Goal: Information Seeking & Learning: Learn about a topic

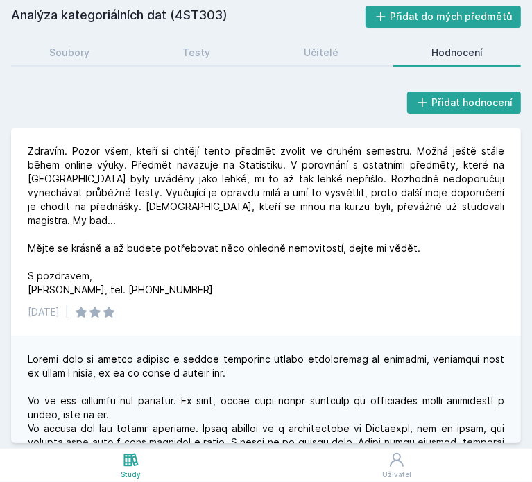
scroll to position [13, 0]
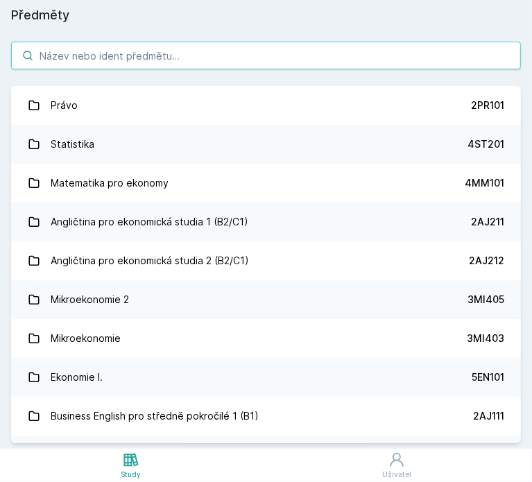
click at [119, 48] on input "search" at bounding box center [266, 56] width 510 height 28
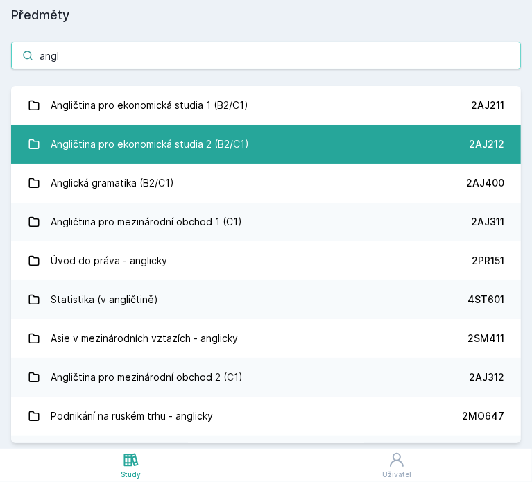
type input "angl"
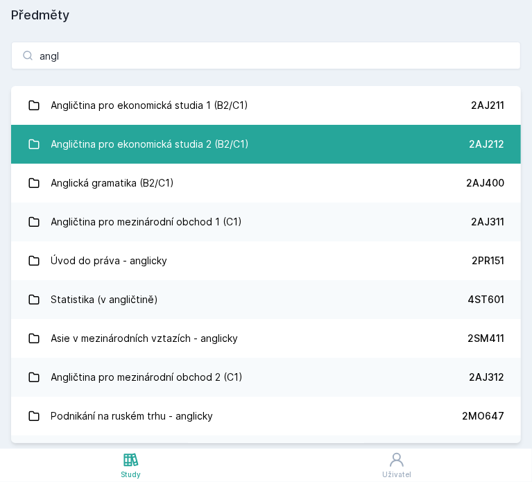
click at [168, 155] on div "Angličtina pro ekonomická studia 2 (B2/C1)" at bounding box center [150, 145] width 199 height 28
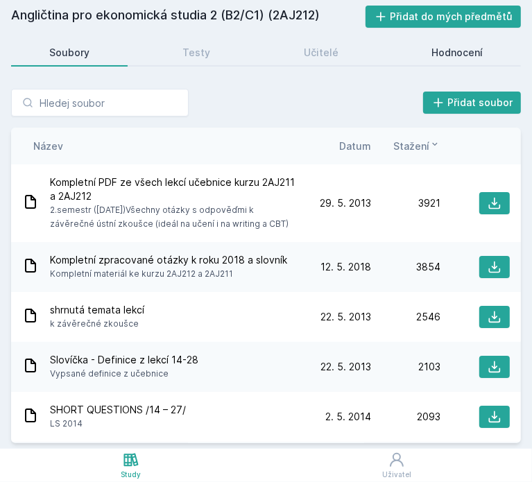
click at [446, 47] on div "Hodnocení" at bounding box center [457, 53] width 51 height 14
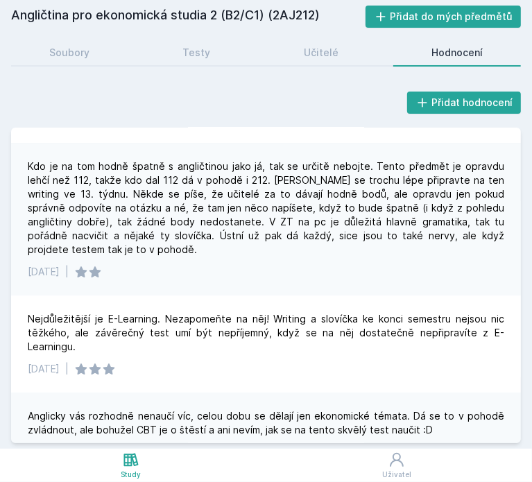
scroll to position [2210, 0]
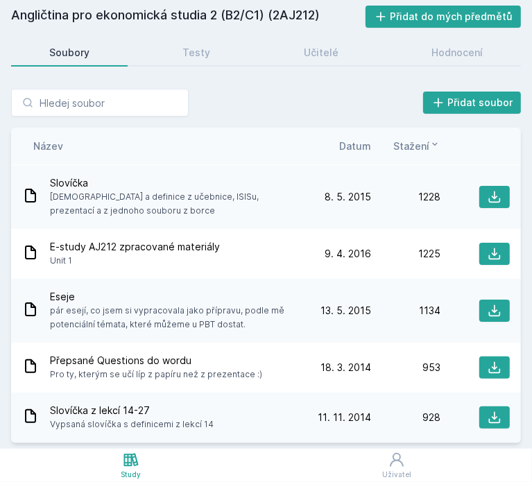
scroll to position [1417, 0]
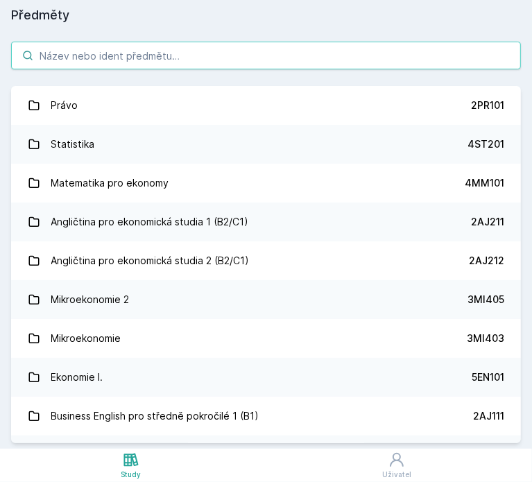
click at [103, 51] on input "search" at bounding box center [266, 56] width 510 height 28
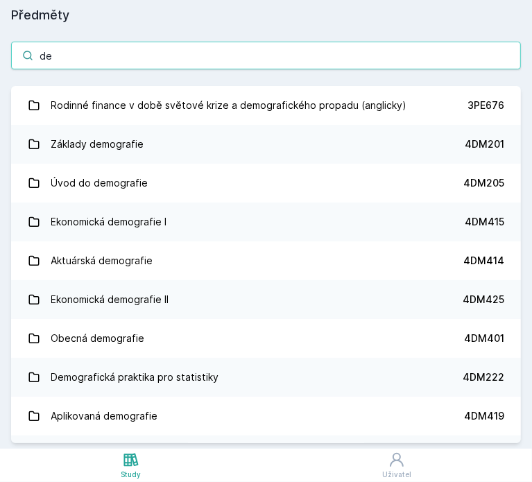
type input "d"
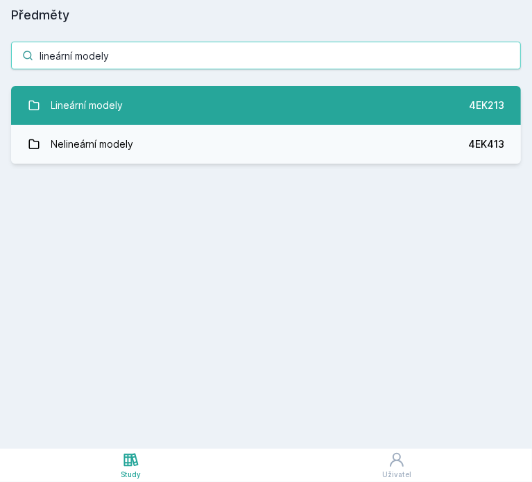
type input "lineární modely"
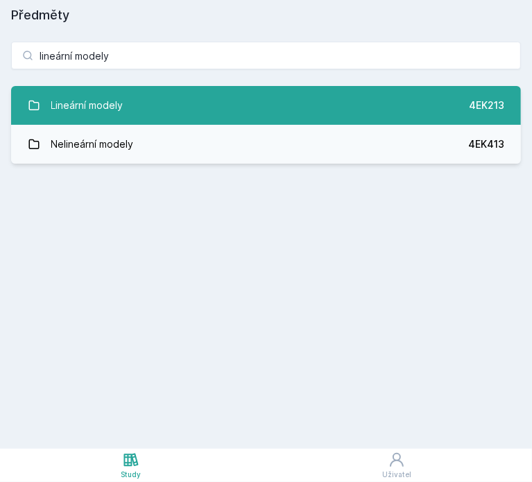
click at [128, 102] on link "Lineární modely 4EK213" at bounding box center [266, 105] width 510 height 39
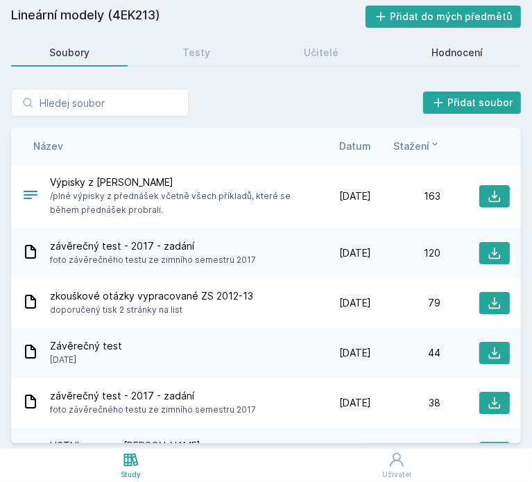
click at [447, 49] on div "Hodnocení" at bounding box center [457, 53] width 51 height 14
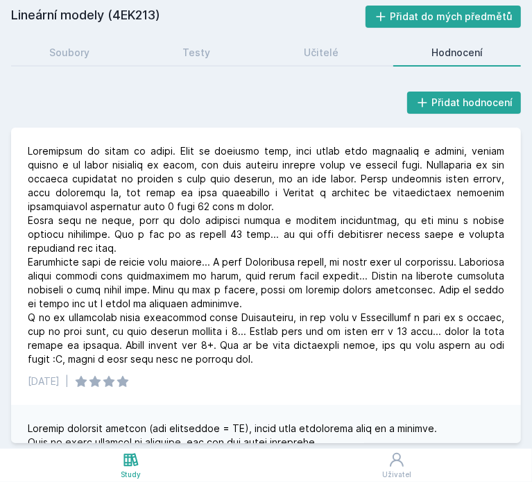
click at [144, 17] on h2 "Lineární modely (4EK213)" at bounding box center [188, 17] width 355 height 22
copy h2 "4EK213"
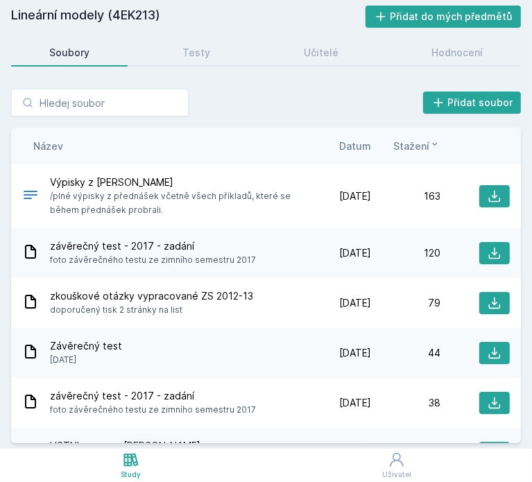
click at [358, 146] on span "Datum" at bounding box center [355, 146] width 32 height 15
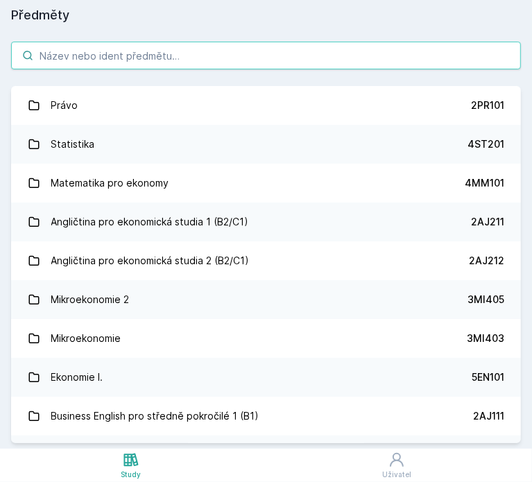
click at [81, 58] on input "search" at bounding box center [266, 56] width 510 height 28
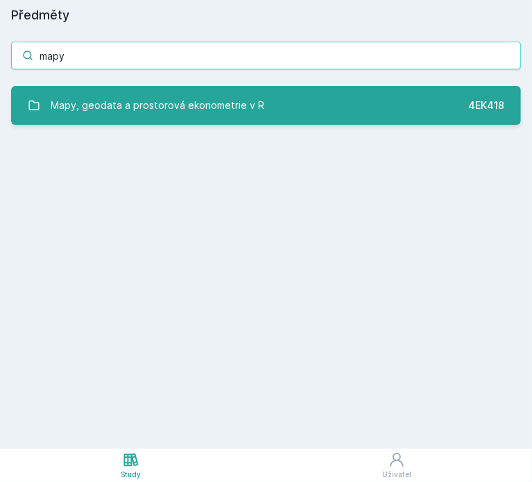
type input "mapy"
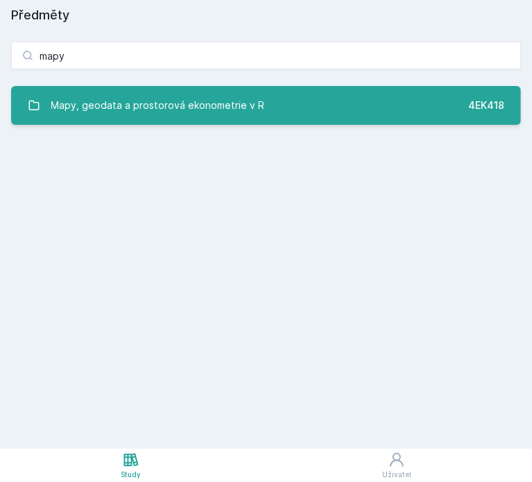
click at [208, 110] on div "Mapy, geodata a prostorová ekonometrie v R" at bounding box center [158, 106] width 214 height 28
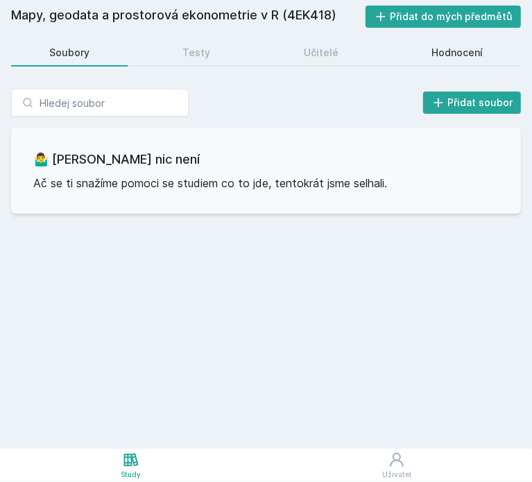
click at [467, 47] on div "Hodnocení" at bounding box center [457, 53] width 51 height 14
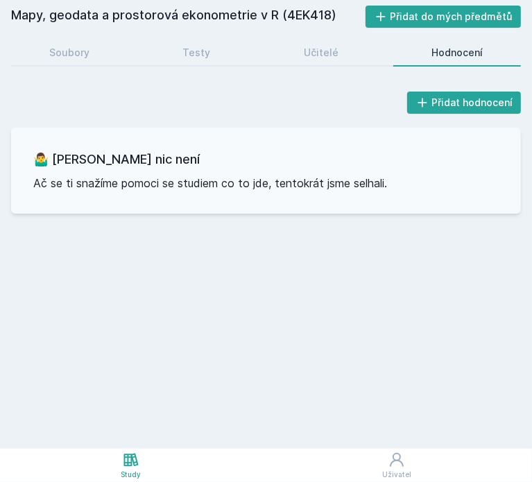
click at [307, 17] on h2 "Mapy, geodata a prostorová ekonometrie v R (4EK418)" at bounding box center [188, 17] width 355 height 22
copy h2 "4EK418"
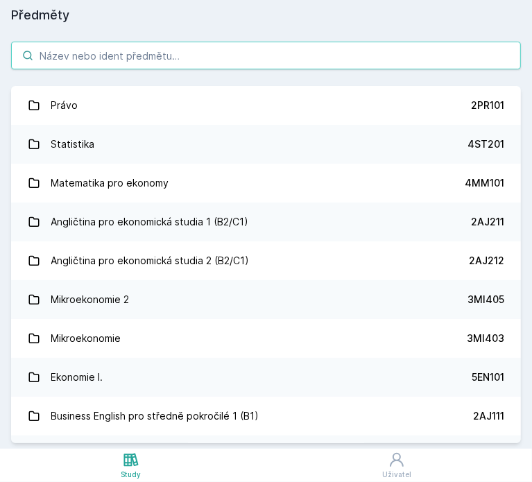
click at [85, 55] on input "search" at bounding box center [266, 56] width 510 height 28
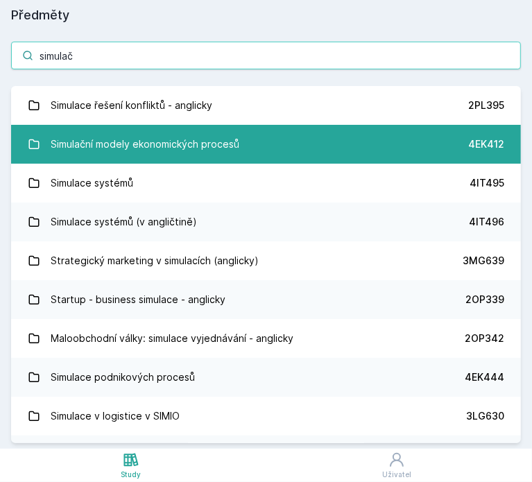
type input "simulač"
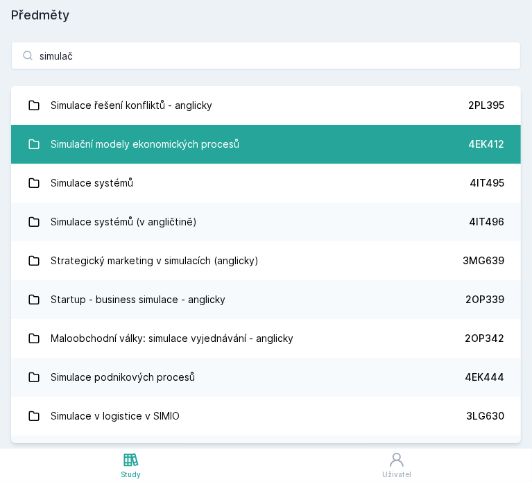
click at [207, 136] on div "Simulační modely ekonomických procesů" at bounding box center [145, 145] width 189 height 28
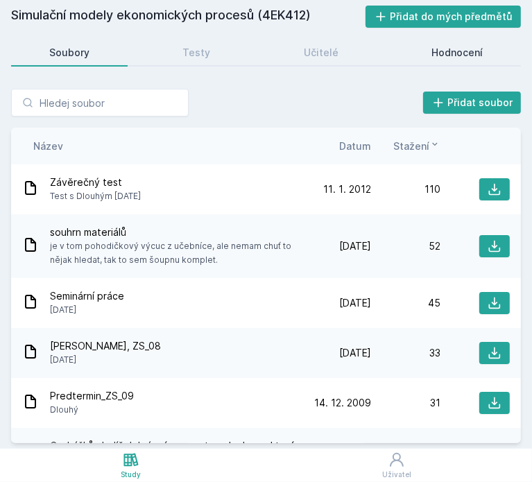
click at [441, 59] on div "Hodnocení" at bounding box center [457, 53] width 51 height 14
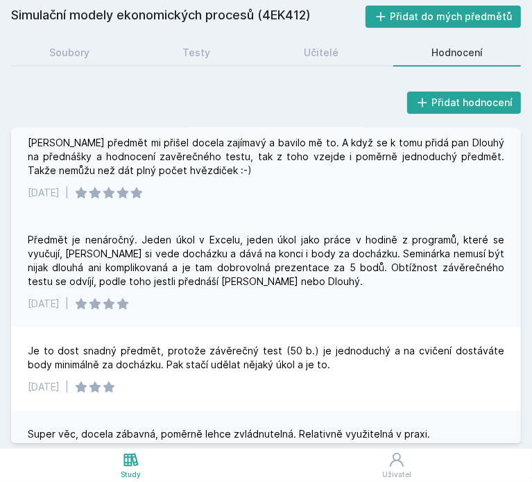
scroll to position [10, 0]
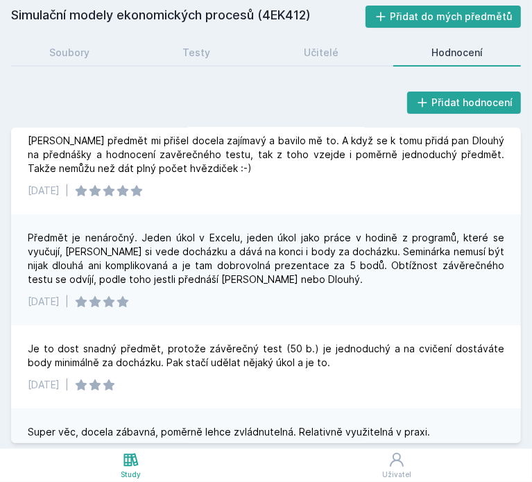
click at [293, 8] on h2 "Simulační modely ekonomických procesů (4EK412)" at bounding box center [188, 17] width 355 height 22
copy h2 "4EK412"
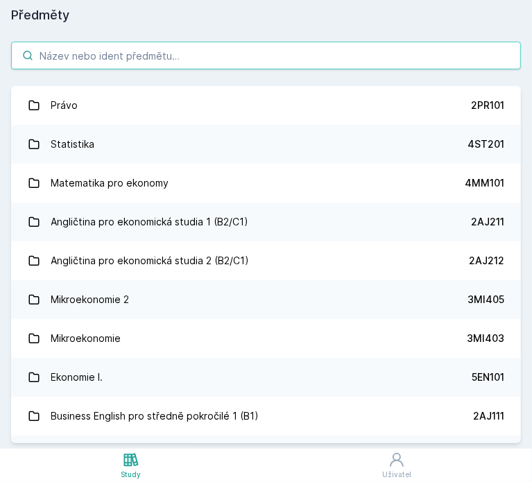
click at [79, 51] on input "search" at bounding box center [266, 56] width 510 height 28
paste input "Úvod do teorie pravděpodobnosti a matematické statistiky"
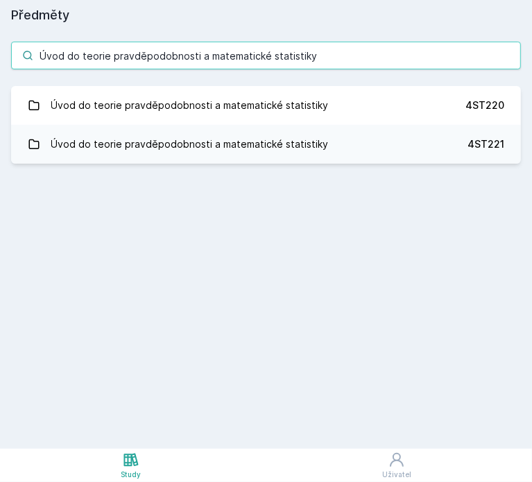
type input "Úvod do teorie pravděpodobnosti a matematické statistiky"
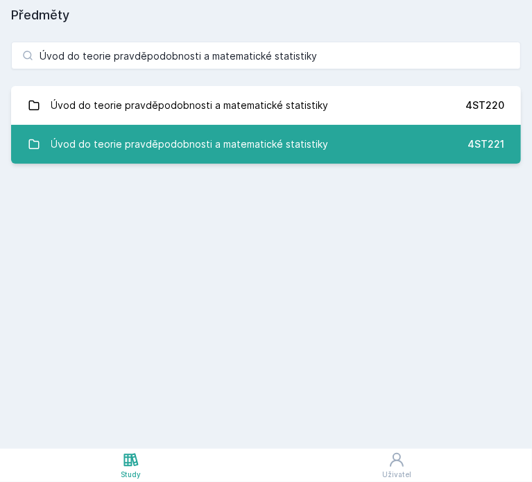
click at [197, 141] on div "Úvod do teorie pravděpodobnosti a matematické statistiky" at bounding box center [190, 145] width 278 height 28
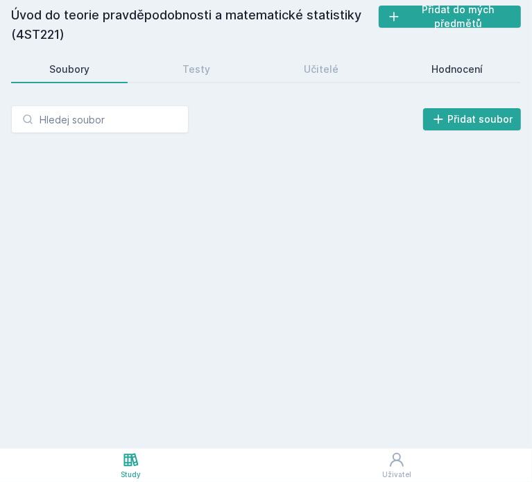
click at [482, 60] on link "Hodnocení" at bounding box center [458, 70] width 128 height 28
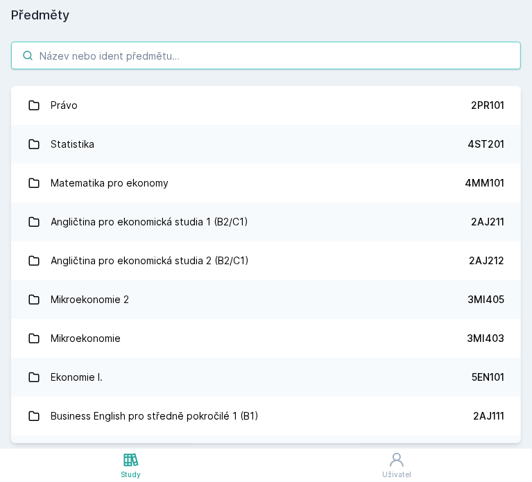
click at [155, 57] on input "search" at bounding box center [266, 56] width 510 height 28
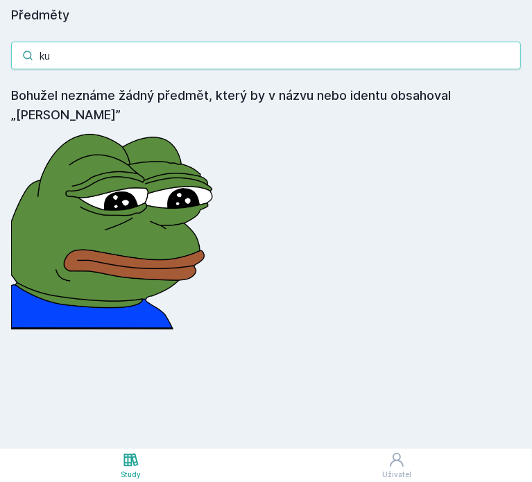
type input "k"
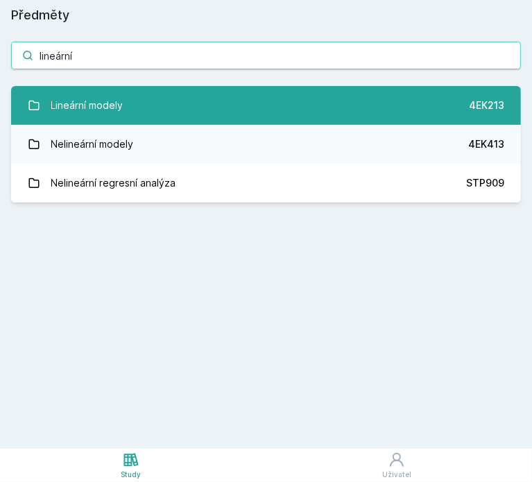
type input "lineární"
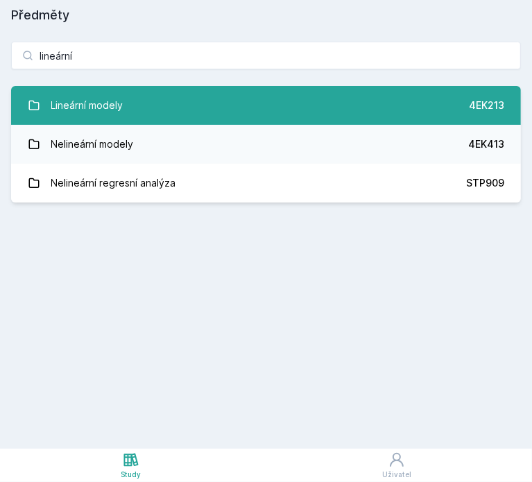
click at [144, 121] on link "Lineární modely 4EK213" at bounding box center [266, 105] width 510 height 39
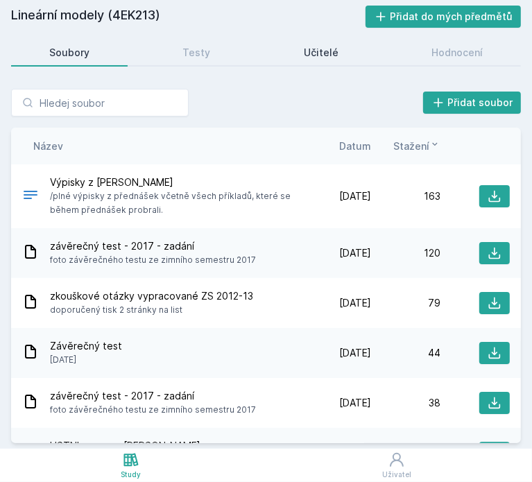
click at [331, 53] on div "Učitelé" at bounding box center [321, 53] width 35 height 14
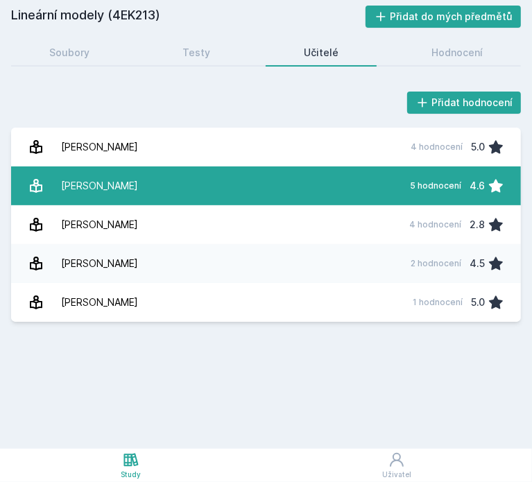
click at [167, 178] on link "Kalčevová Jana 5 hodnocení 4.6" at bounding box center [266, 186] width 510 height 39
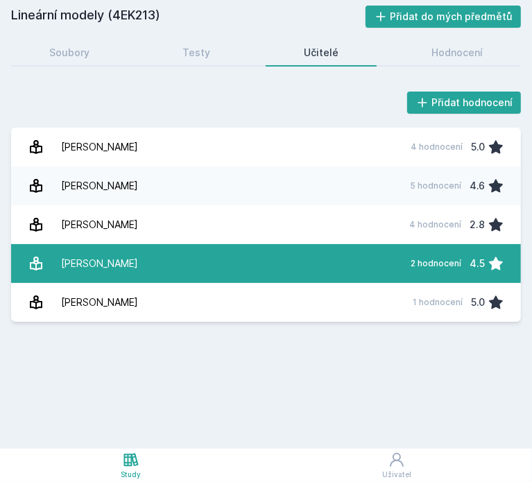
click at [174, 263] on link "Sekničková Jana 2 hodnocení 4.5" at bounding box center [266, 263] width 510 height 39
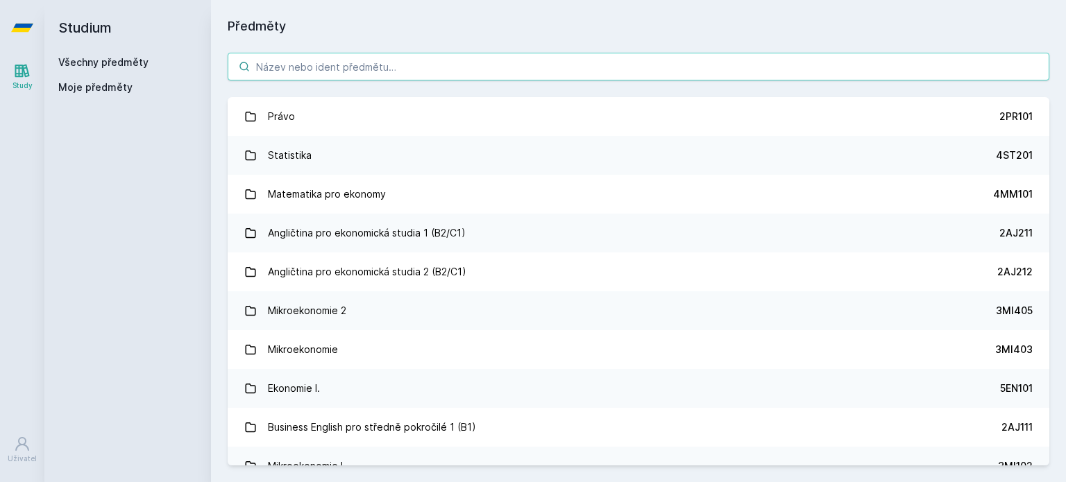
click at [464, 58] on input "search" at bounding box center [639, 67] width 822 height 28
paste input "TVSSPG"
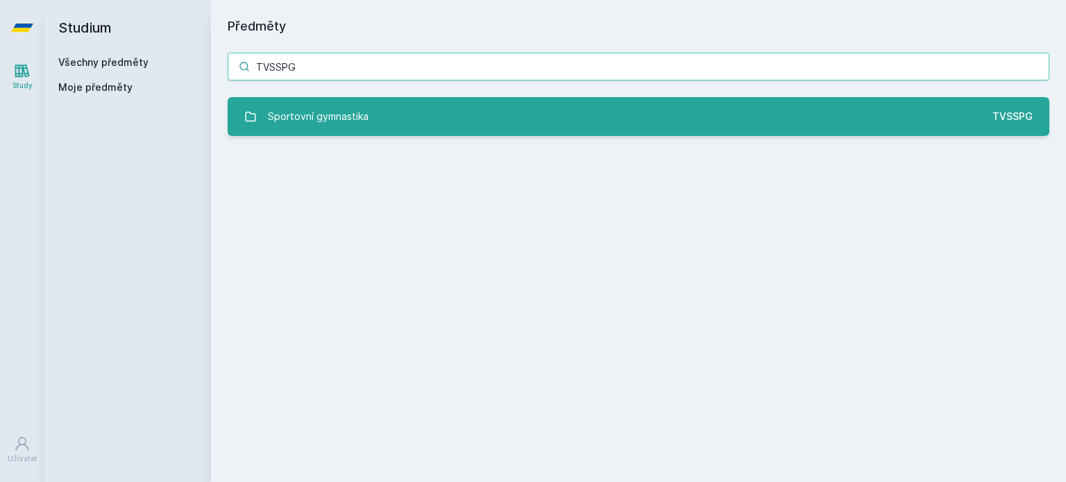
type input "TVSSPG"
click at [456, 121] on link "Sportovní gymnastika TVSSPG" at bounding box center [639, 116] width 822 height 39
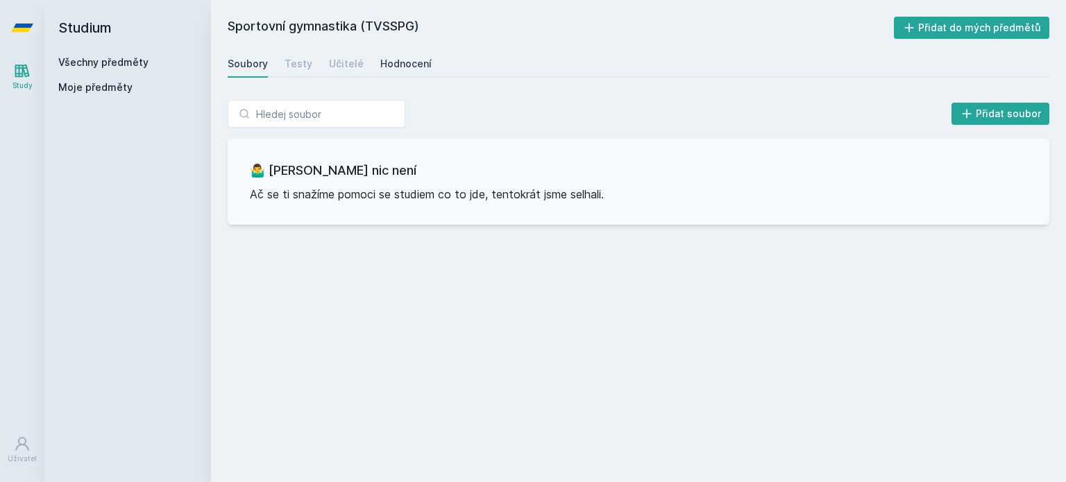
click at [414, 61] on div "Hodnocení" at bounding box center [405, 64] width 51 height 14
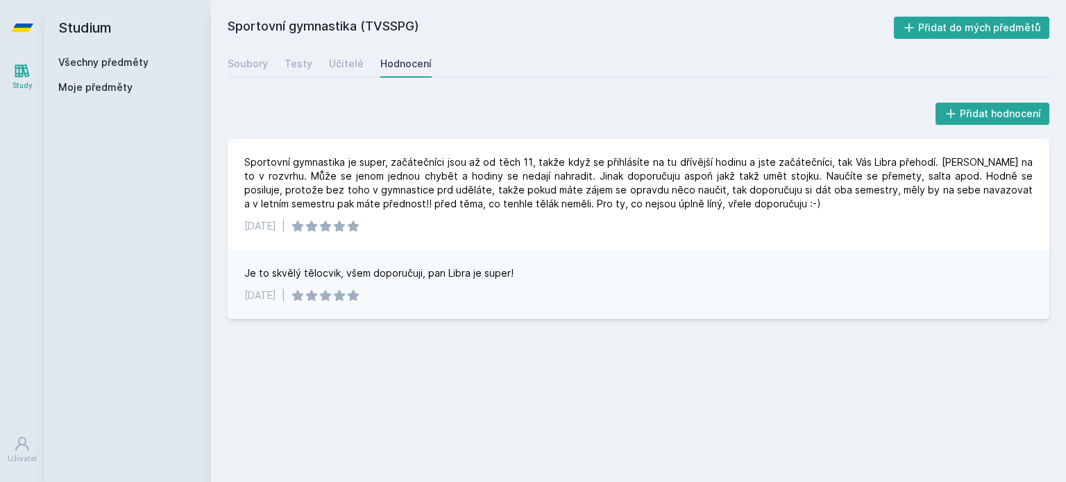
click at [103, 60] on link "Všechny předměty" at bounding box center [103, 62] width 90 height 12
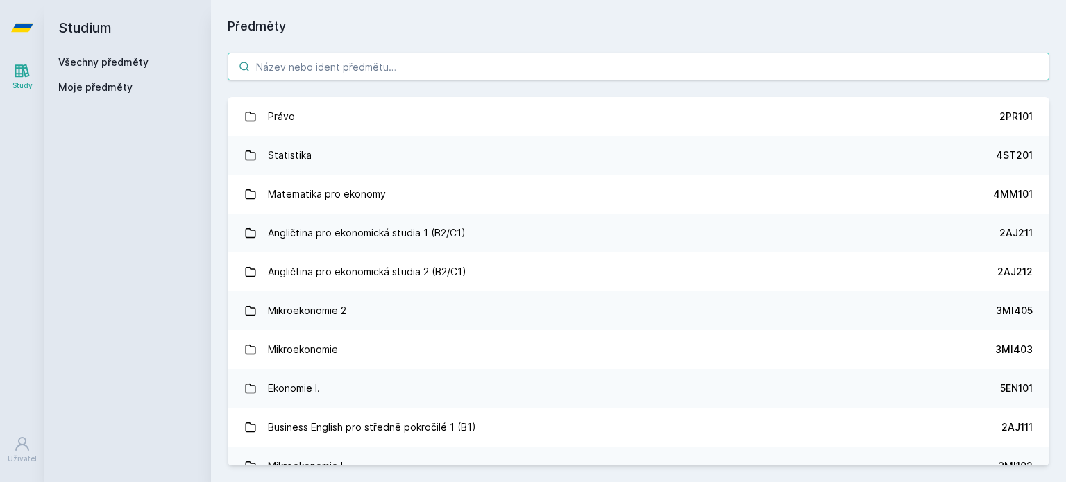
click at [317, 61] on input "search" at bounding box center [639, 67] width 822 height 28
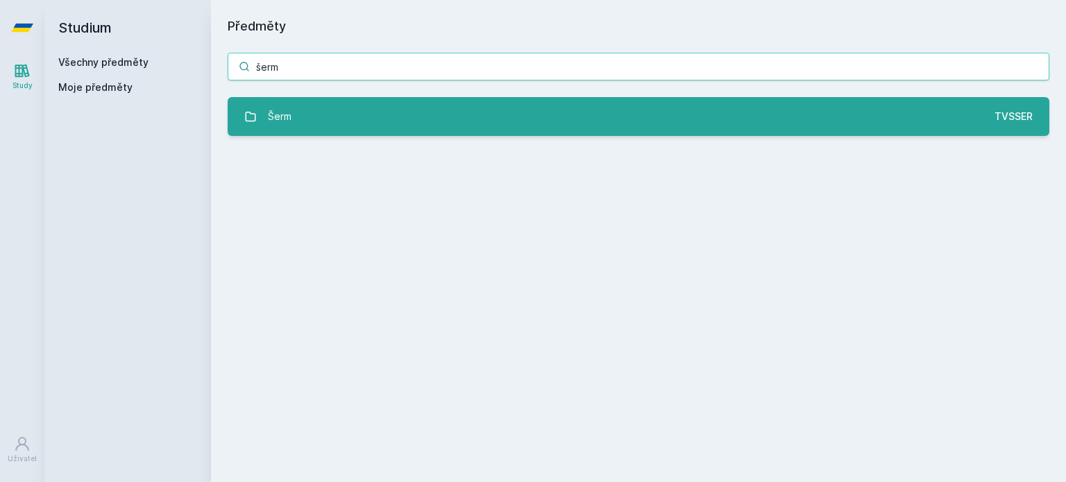
type input "šerm"
click at [356, 134] on link "Šerm TVSSER" at bounding box center [639, 116] width 822 height 39
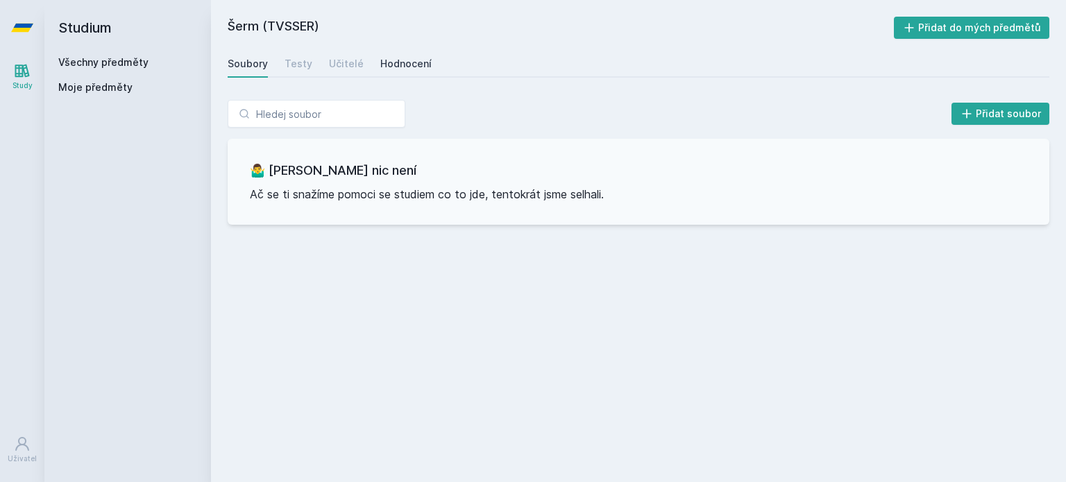
click at [394, 63] on div "Hodnocení" at bounding box center [405, 64] width 51 height 14
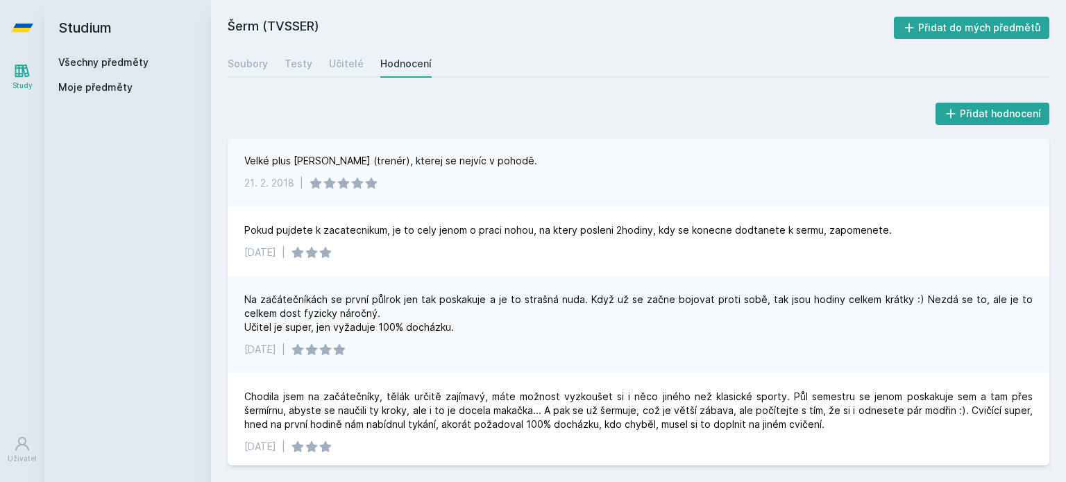
scroll to position [325, 0]
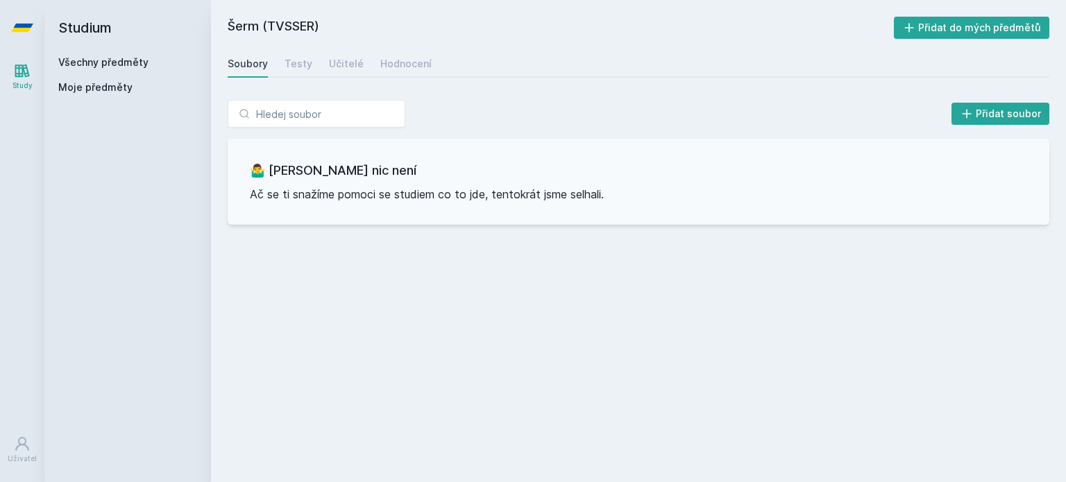
click at [126, 64] on link "Všechny předměty" at bounding box center [103, 62] width 90 height 12
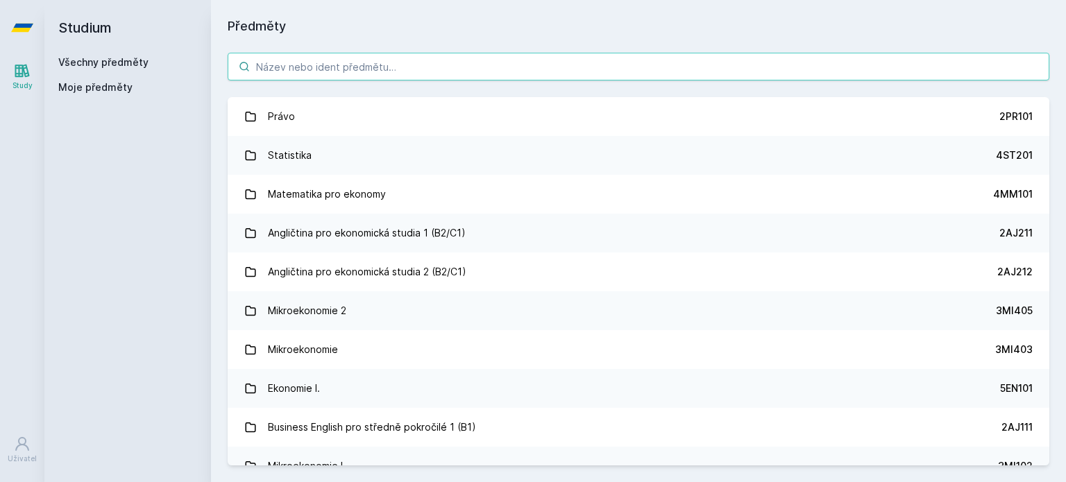
click at [429, 67] on input "search" at bounding box center [639, 67] width 822 height 28
paste input "TVSOUT"
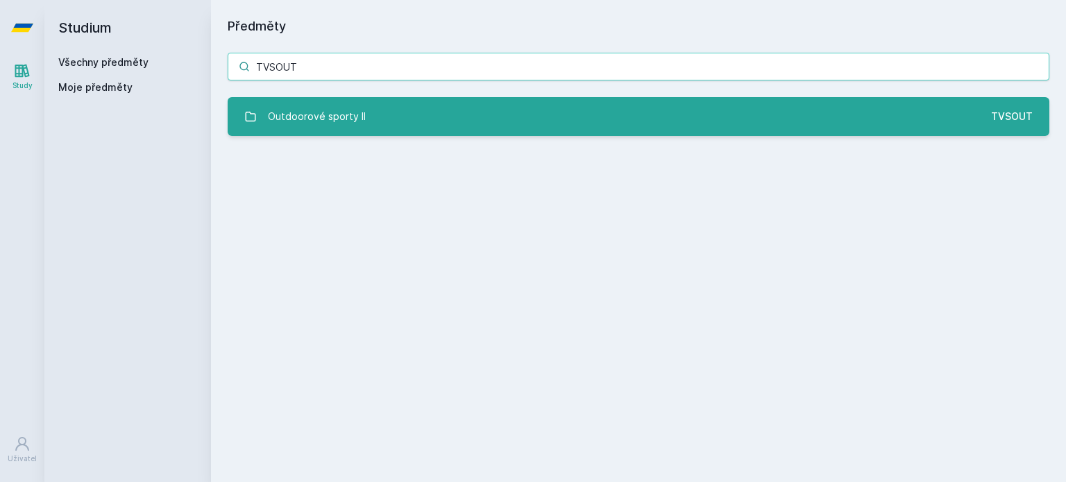
type input "TVSOUT"
click at [435, 110] on link "Outdoorové sporty II TVSOUT" at bounding box center [639, 116] width 822 height 39
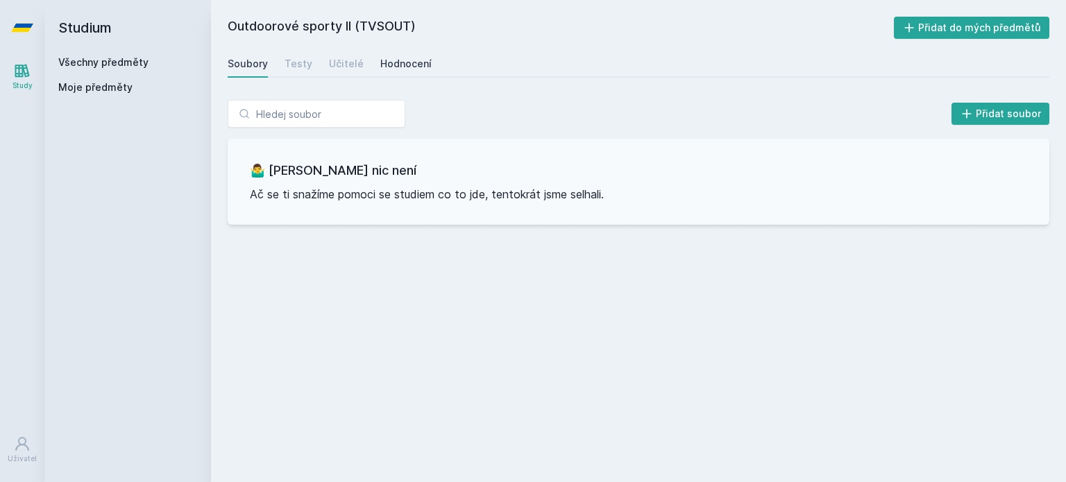
click at [406, 61] on div "Hodnocení" at bounding box center [405, 64] width 51 height 14
click at [110, 58] on link "Všechny předměty" at bounding box center [103, 62] width 90 height 12
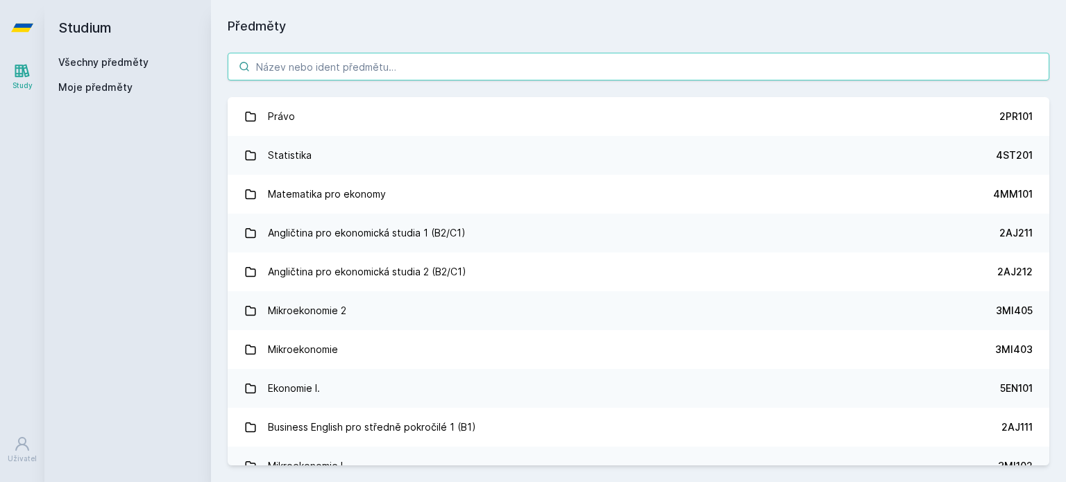
click at [321, 68] on input "search" at bounding box center [639, 67] width 822 height 28
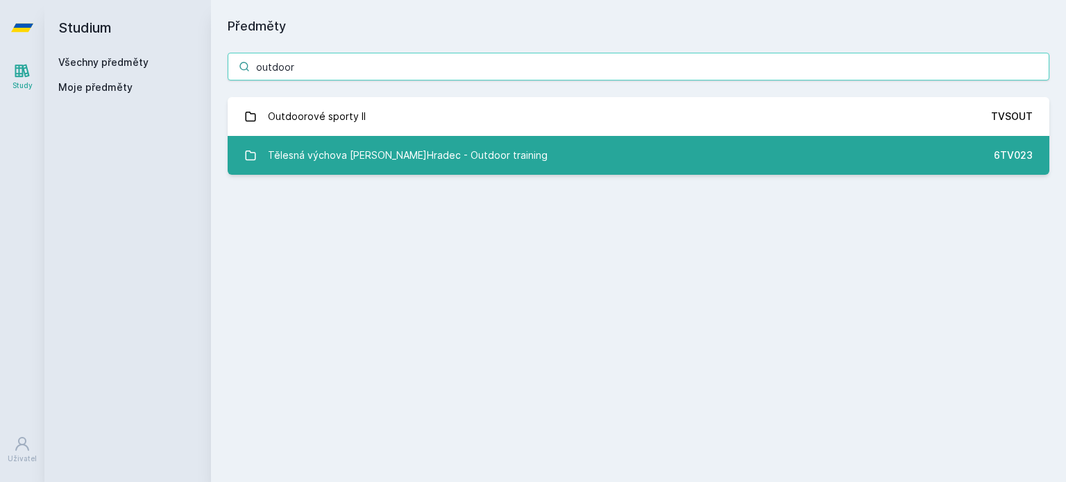
type input "outdoor"
click at [448, 165] on div "Tělesná výchova J.Hradec - Outdoor training" at bounding box center [408, 156] width 280 height 28
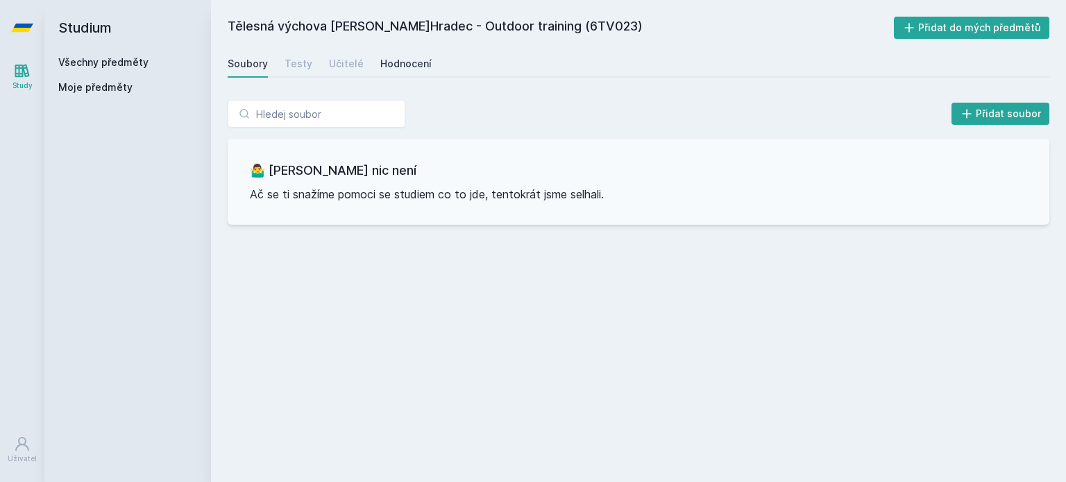
click at [405, 67] on div "Hodnocení" at bounding box center [405, 64] width 51 height 14
click at [117, 60] on link "Všechny předměty" at bounding box center [103, 62] width 90 height 12
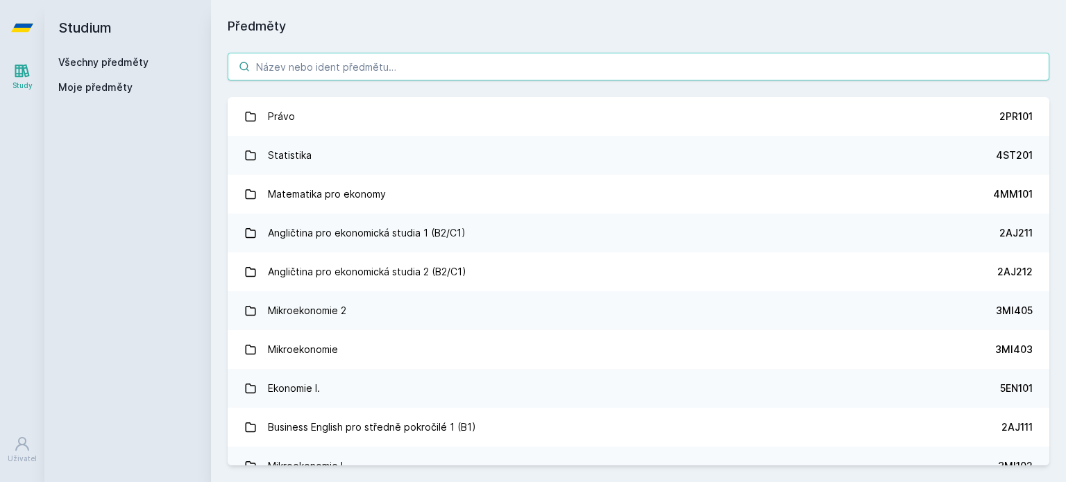
click at [339, 63] on input "search" at bounding box center [639, 67] width 822 height 28
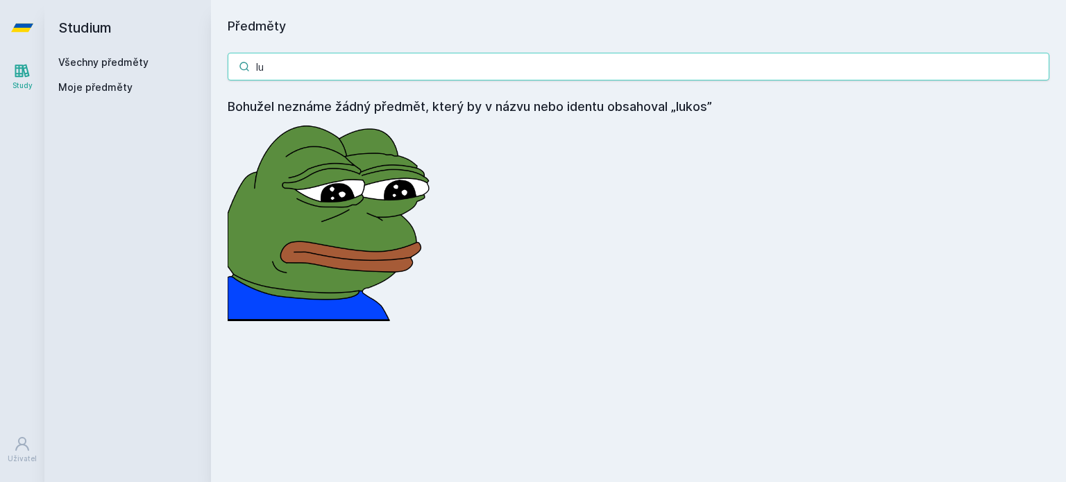
type input "l"
